Goal: Task Accomplishment & Management: Complete application form

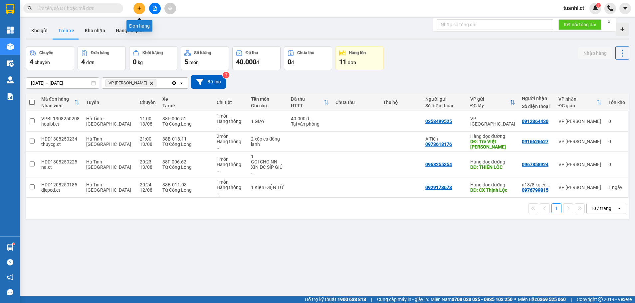
click at [138, 8] on icon "plus" at bounding box center [139, 8] width 4 height 0
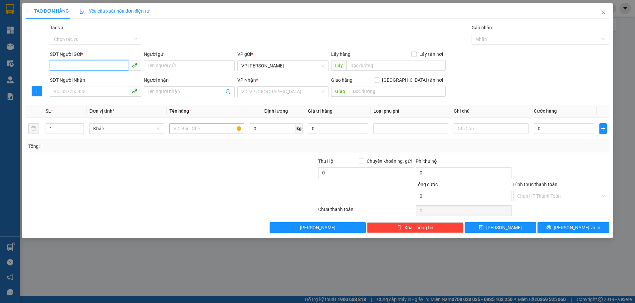
click at [74, 65] on input "SĐT Người Gửi *" at bounding box center [89, 65] width 78 height 11
click at [73, 78] on div "0907907686 - chị hằng" at bounding box center [95, 79] width 83 height 7
type input "0907907686"
type input "chị [PERSON_NAME]"
type input "0867822688"
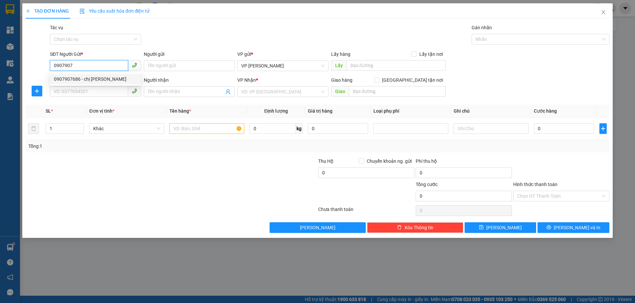
type input "chị [PERSON_NAME]"
type input "hồng lĩnh"
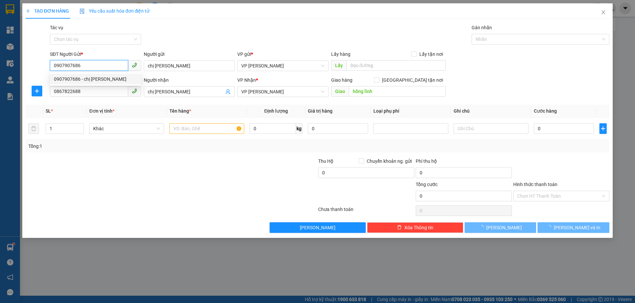
type input "120.000"
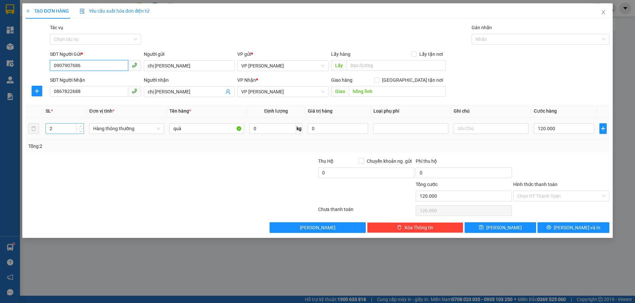
type input "0907907686"
click at [57, 131] on input "2" at bounding box center [65, 129] width 38 height 10
type input "5"
click at [192, 131] on input "quà" at bounding box center [206, 128] width 75 height 11
type input "q"
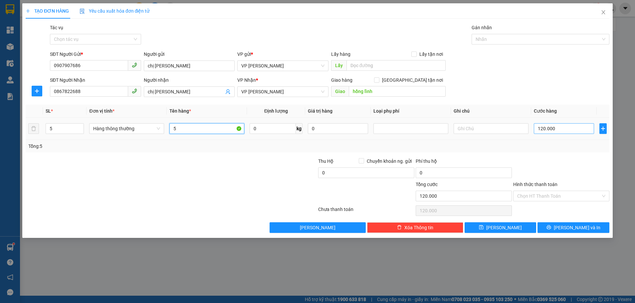
type input "5"
click at [558, 132] on input "120.000" at bounding box center [564, 128] width 60 height 11
type input "0"
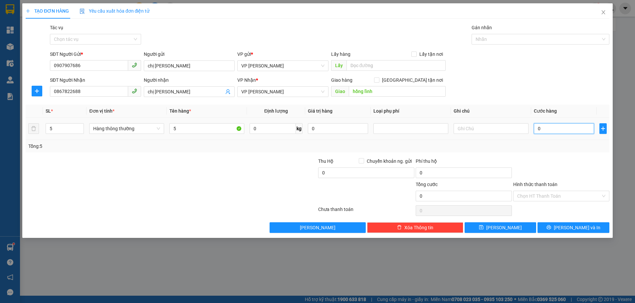
click at [539, 128] on input "0" at bounding box center [564, 128] width 60 height 11
type input "3"
type input "03"
type input "35"
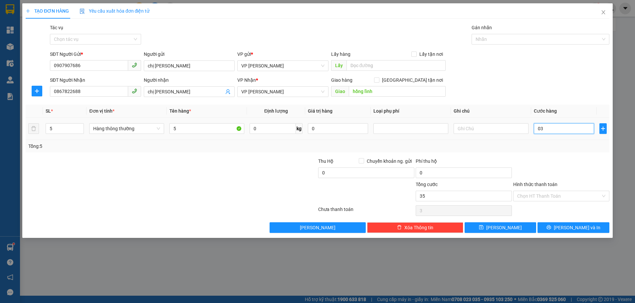
type input "35"
type input "035"
type input "350"
type input "0.350"
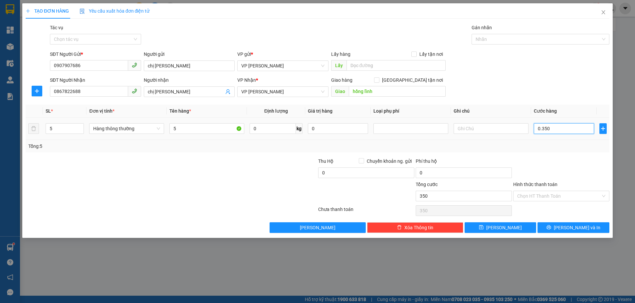
type input "35"
type input "035"
type input "3"
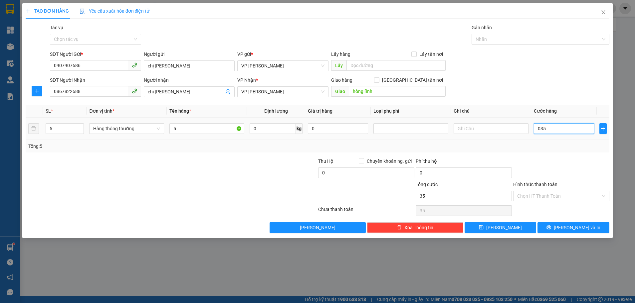
type input "03"
type input "0"
click at [539, 129] on input "0" at bounding box center [564, 128] width 60 height 11
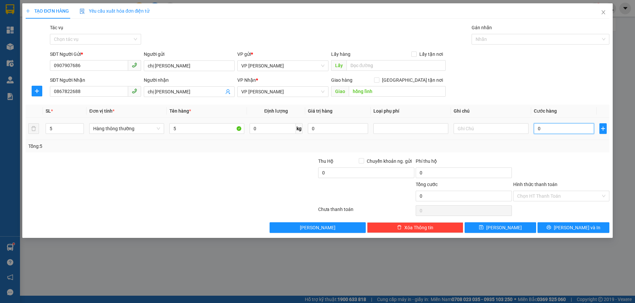
type input "3"
type input "03"
type input "35"
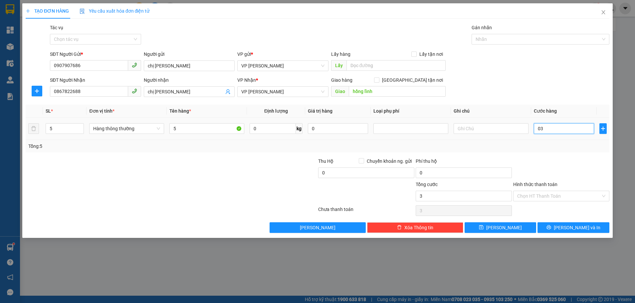
type input "035"
type input "350"
type input "0.350"
type input "35"
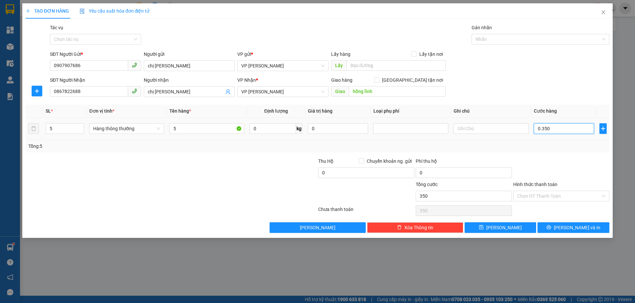
type input "35"
type input "035"
type input "3"
type input "03"
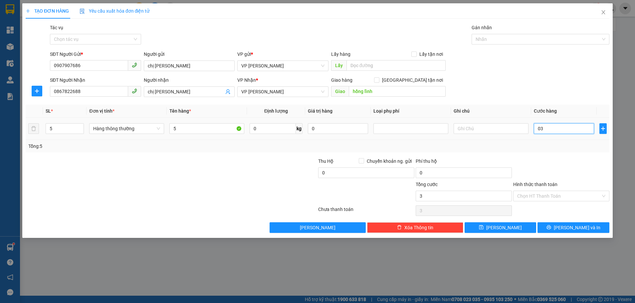
type input "0"
click at [536, 129] on input "0" at bounding box center [564, 128] width 60 height 11
type input "30"
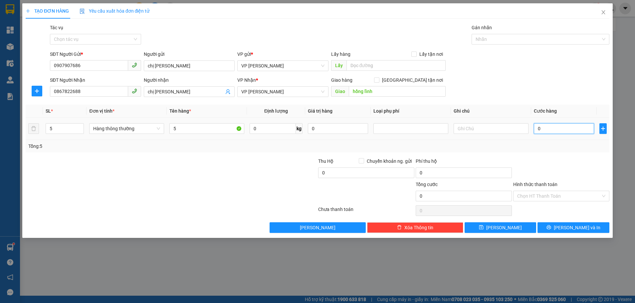
type input "30"
type input "350"
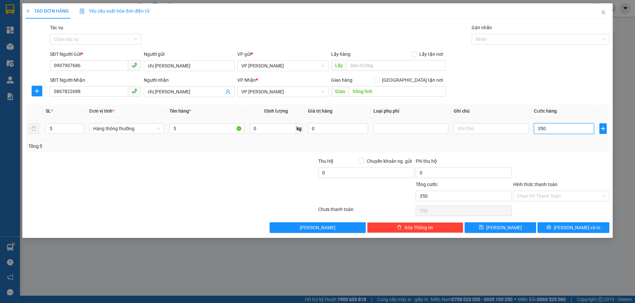
type input "3.500"
type input "350"
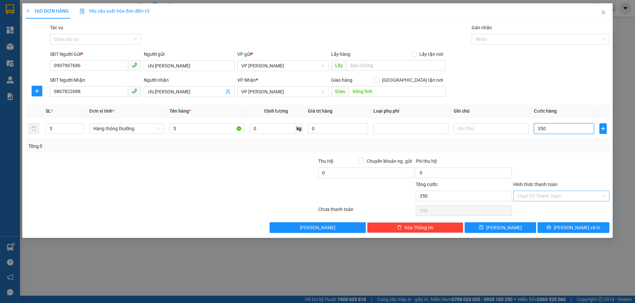
type input "350"
type input "350.000"
click at [548, 198] on input "Hình thức thanh toán" at bounding box center [559, 196] width 84 height 10
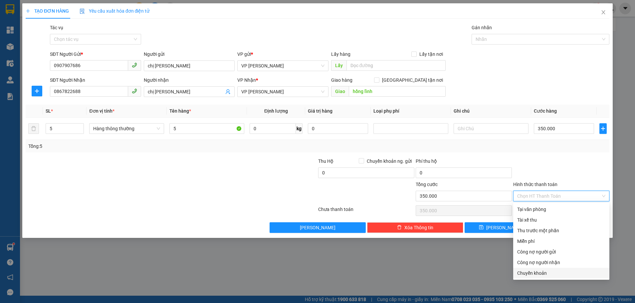
click at [538, 276] on div "Chuyển khoản" at bounding box center [561, 273] width 88 height 7
type input "0"
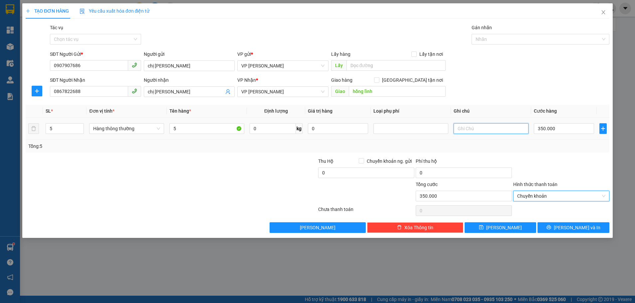
click at [468, 132] on input "text" at bounding box center [490, 128] width 75 height 11
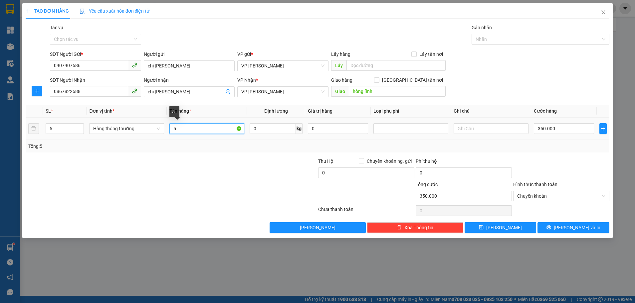
click at [187, 129] on input "5" at bounding box center [206, 128] width 75 height 11
type input "5 kiện quà"
click at [470, 125] on input "text" at bounding box center [490, 128] width 75 height 11
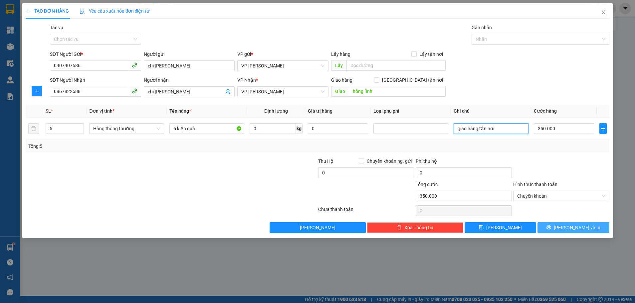
type input "giao hàng tận nơi"
click at [551, 226] on icon "printer" at bounding box center [548, 227] width 5 height 5
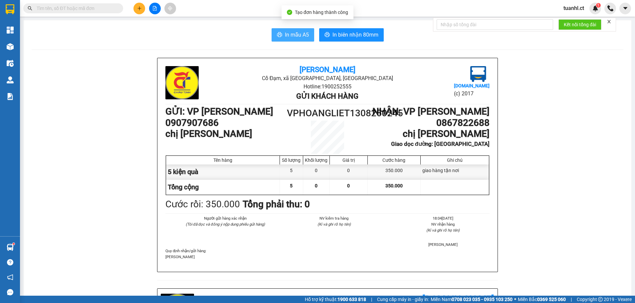
click at [300, 32] on span "In mẫu A5" at bounding box center [297, 35] width 24 height 8
drag, startPoint x: 593, startPoint y: 167, endPoint x: 556, endPoint y: 201, distance: 50.4
click at [296, 39] on button "In mẫu A5" at bounding box center [292, 34] width 43 height 13
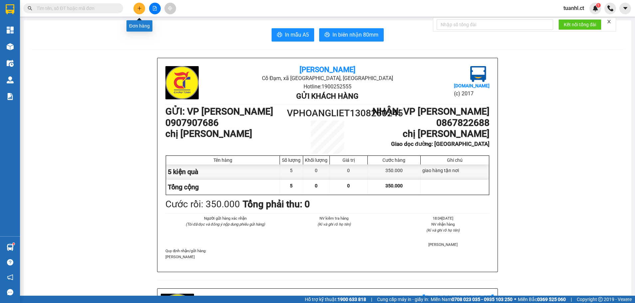
click at [140, 9] on icon "plus" at bounding box center [139, 8] width 5 height 5
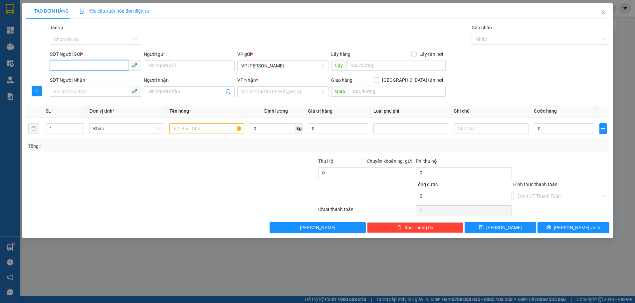
click at [72, 67] on input "SĐT Người Gửi *" at bounding box center [89, 65] width 78 height 11
click at [73, 90] on input "SĐT Người Nhận" at bounding box center [89, 91] width 78 height 11
type input "0989567061"
click at [81, 105] on div "0989567061 - A TÙNG" at bounding box center [95, 104] width 83 height 7
type input "A TÙNG"
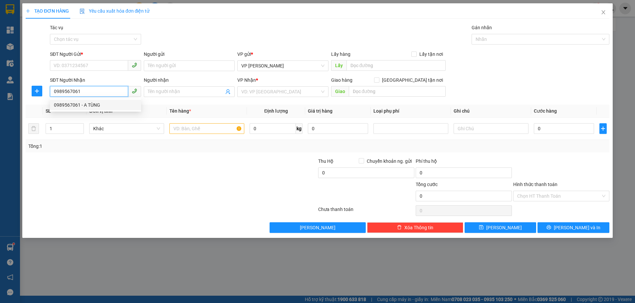
type input "ÍCH HẬU LỘC HÀ"
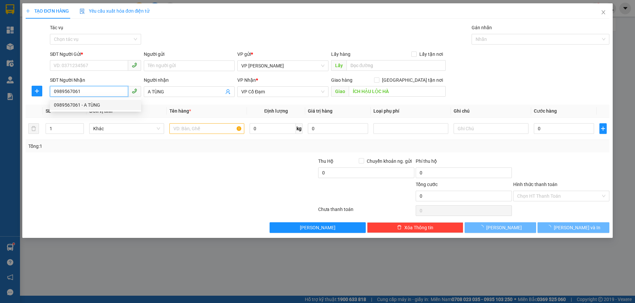
type input "1.100.000"
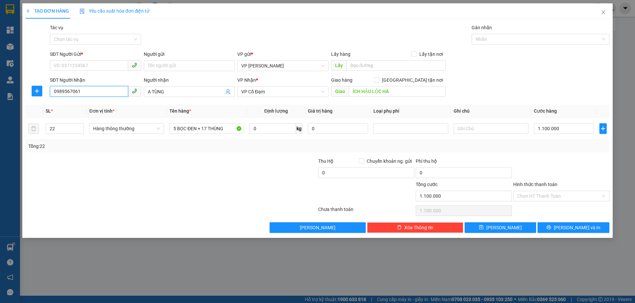
type input "0989567061"
click at [96, 79] on div "SĐT Người Nhận" at bounding box center [95, 80] width 91 height 7
click at [96, 86] on input "0989567061" at bounding box center [89, 91] width 78 height 11
click at [98, 75] on form "SĐT Người Gửi * VD: 0371234567 Người gửi Tên người gửi VP gửi * VP Hoàng Liệt L…" at bounding box center [318, 75] width 584 height 49
click at [99, 66] on input "SĐT Người Gửi *" at bounding box center [89, 65] width 78 height 11
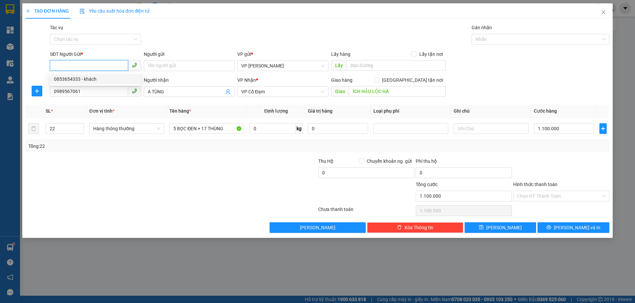
click at [89, 79] on div "0853654333 - khách" at bounding box center [95, 79] width 83 height 7
type input "0853654333"
type input "khách"
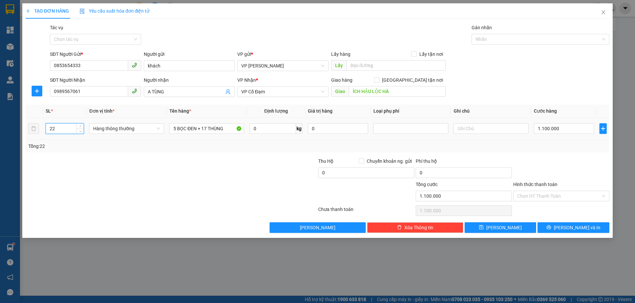
click at [68, 132] on input "22" at bounding box center [65, 129] width 38 height 10
type input "2"
type input "1"
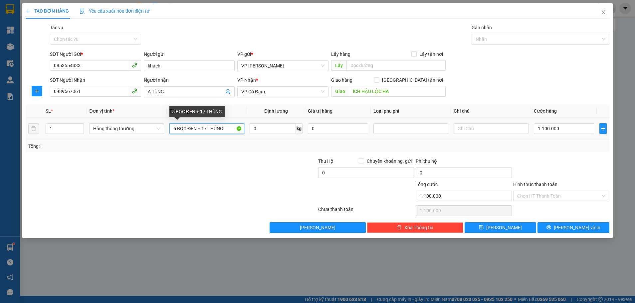
click at [222, 127] on input "5 BỌC ĐEN + 17 THÙNG" at bounding box center [206, 128] width 75 height 11
click at [225, 127] on input "5 BỌC ĐEN + 17 THÙNG" at bounding box center [206, 128] width 75 height 11
type input "5"
type input "1 bọc đen"
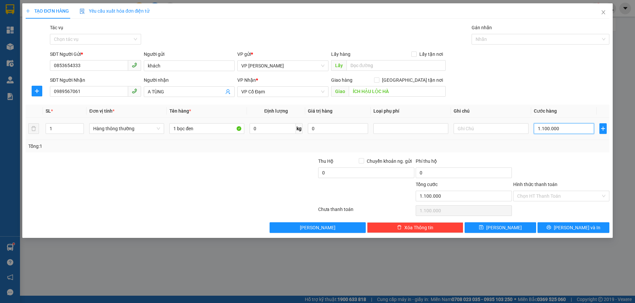
click at [556, 126] on input "1.100.000" at bounding box center [564, 128] width 60 height 11
type input "0"
click at [538, 127] on input "0" at bounding box center [564, 128] width 60 height 11
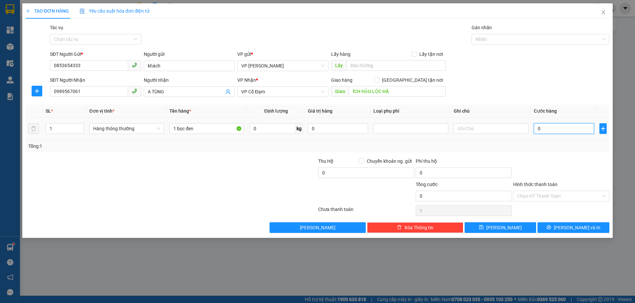
type input "30"
type input "30.000"
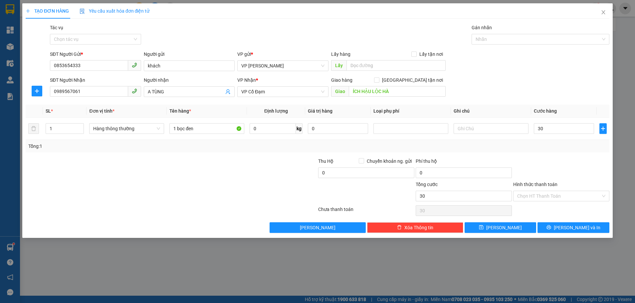
type input "30.000"
click at [542, 157] on div "Transit Pickup Surcharge Ids Transit Deliver Surcharge Ids Transit Deliver Surc…" at bounding box center [318, 128] width 584 height 209
click at [514, 228] on button "Lưu" at bounding box center [500, 228] width 72 height 11
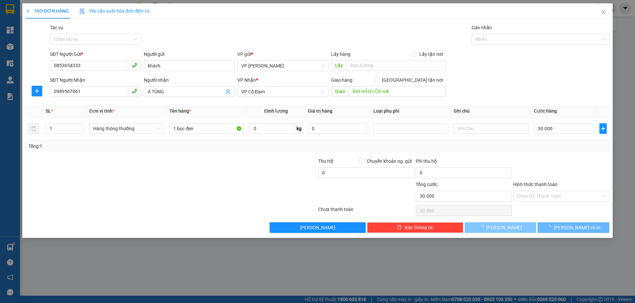
type input "0"
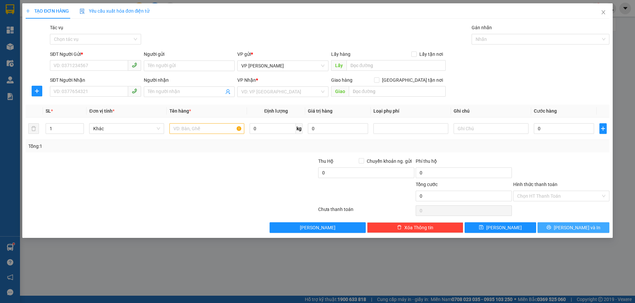
click at [558, 228] on button "[PERSON_NAME] và In" at bounding box center [573, 228] width 72 height 11
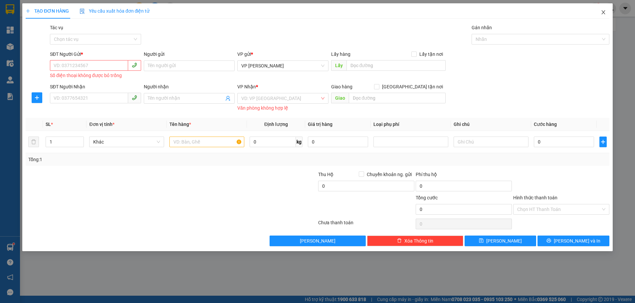
click at [598, 11] on span "Close" at bounding box center [603, 12] width 19 height 19
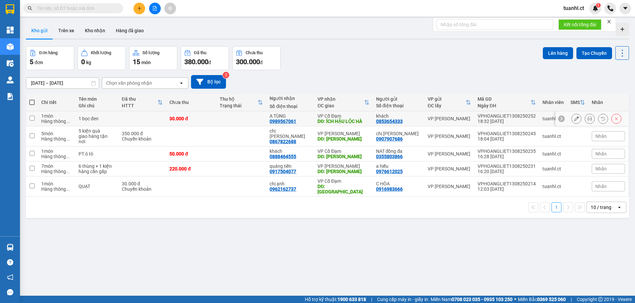
click at [571, 113] on div at bounding box center [591, 118] width 73 height 15
click at [572, 117] on button at bounding box center [576, 119] width 9 height 12
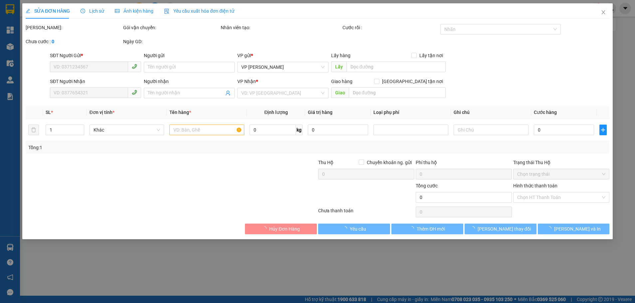
type input "0853654333"
type input "khách"
type input "0989567061"
type input "A TÙNG"
type input "ÍCH HẬU LỘC HÀ"
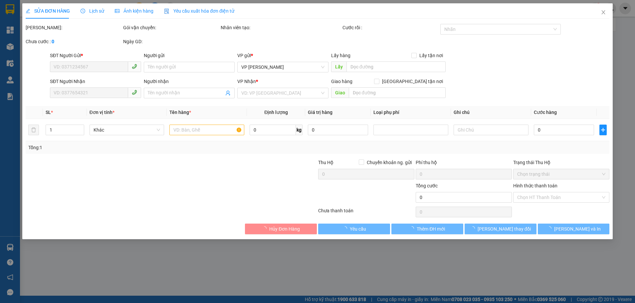
type input "30.000"
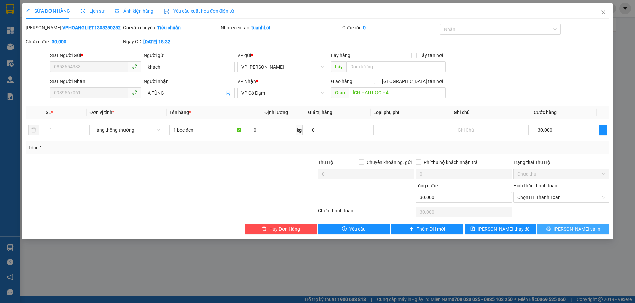
click at [566, 228] on button "[PERSON_NAME] và In" at bounding box center [573, 229] width 72 height 11
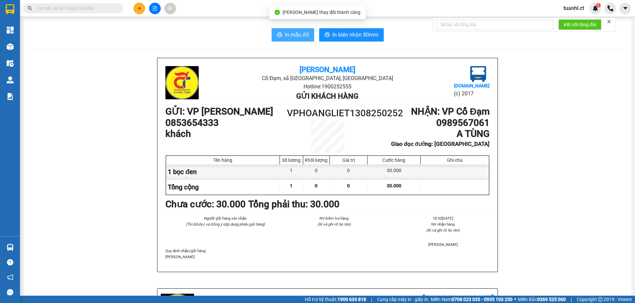
click at [294, 34] on span "In mẫu A5" at bounding box center [297, 35] width 24 height 8
